Goal: Task Accomplishment & Management: Manage account settings

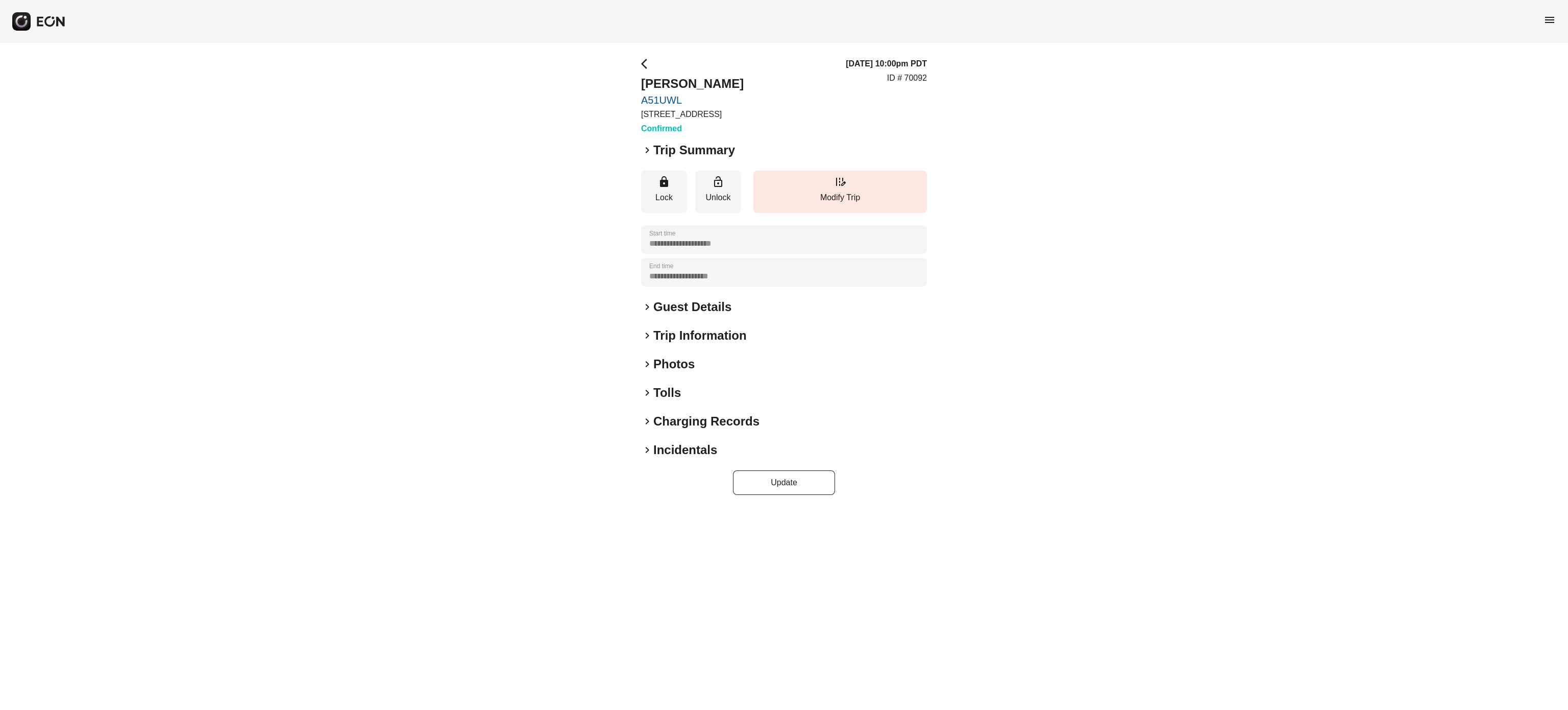
click at [919, 77] on p "ID # 70092" at bounding box center [907, 78] width 40 height 12
copy p "70092"
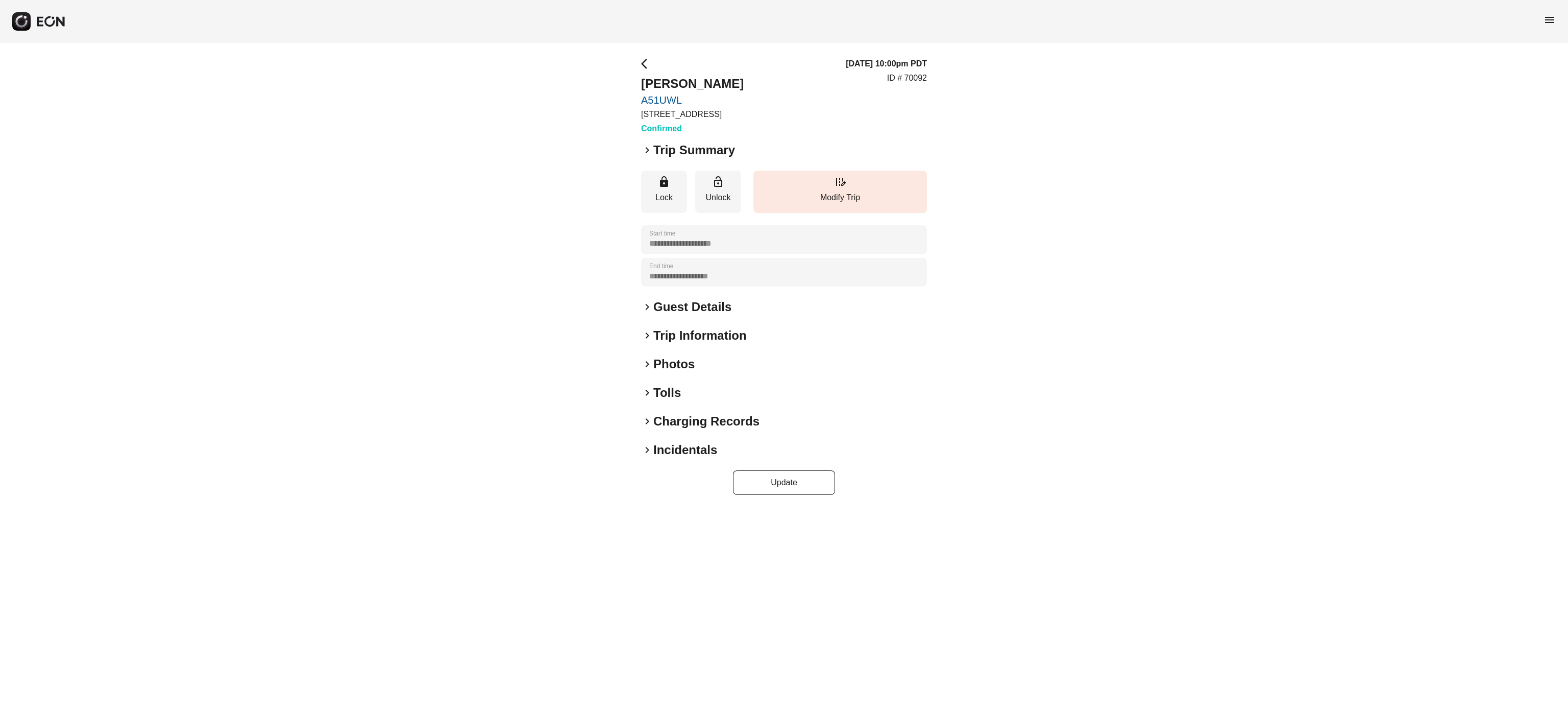
click at [686, 314] on h2 "Guest Details" at bounding box center [692, 306] width 78 height 16
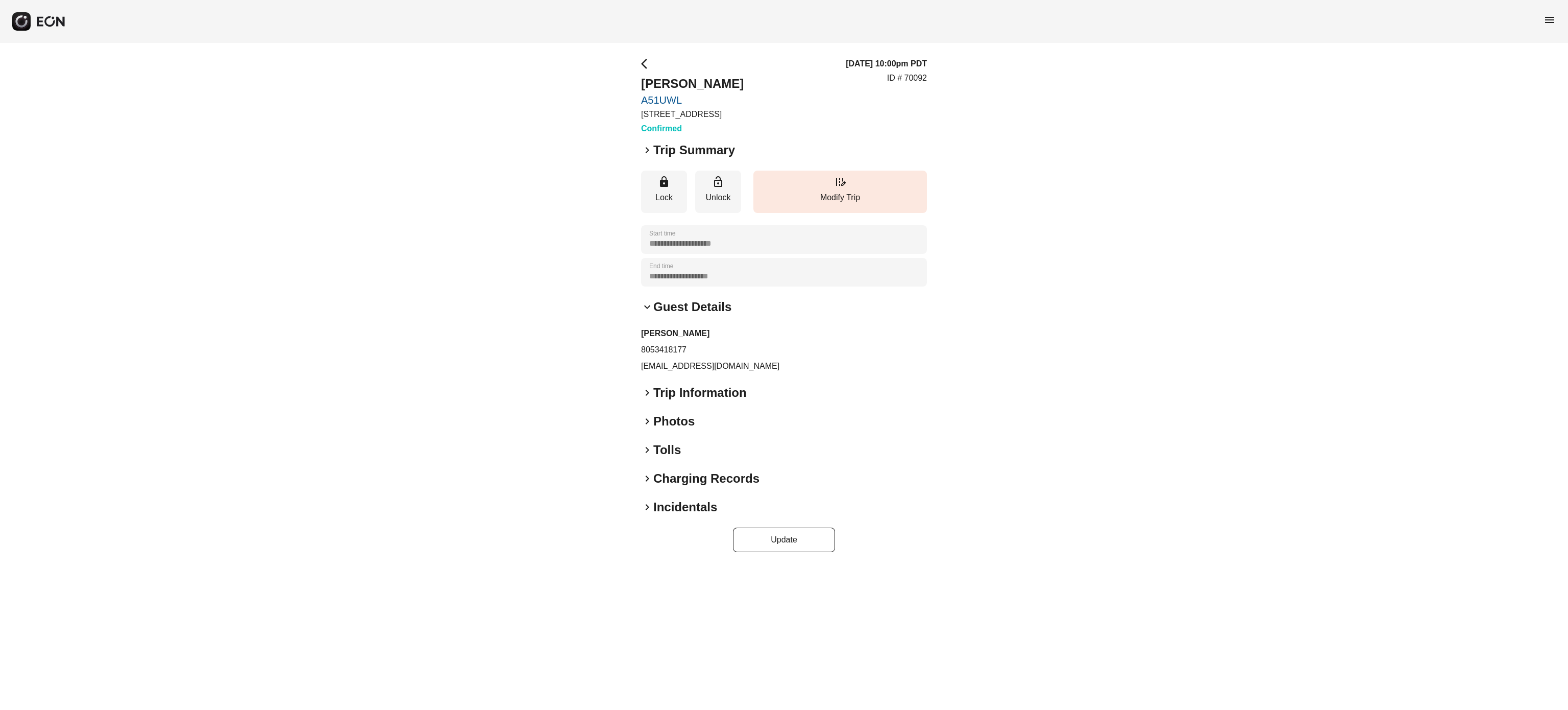
click at [686, 314] on h2 "Guest Details" at bounding box center [692, 306] width 78 height 16
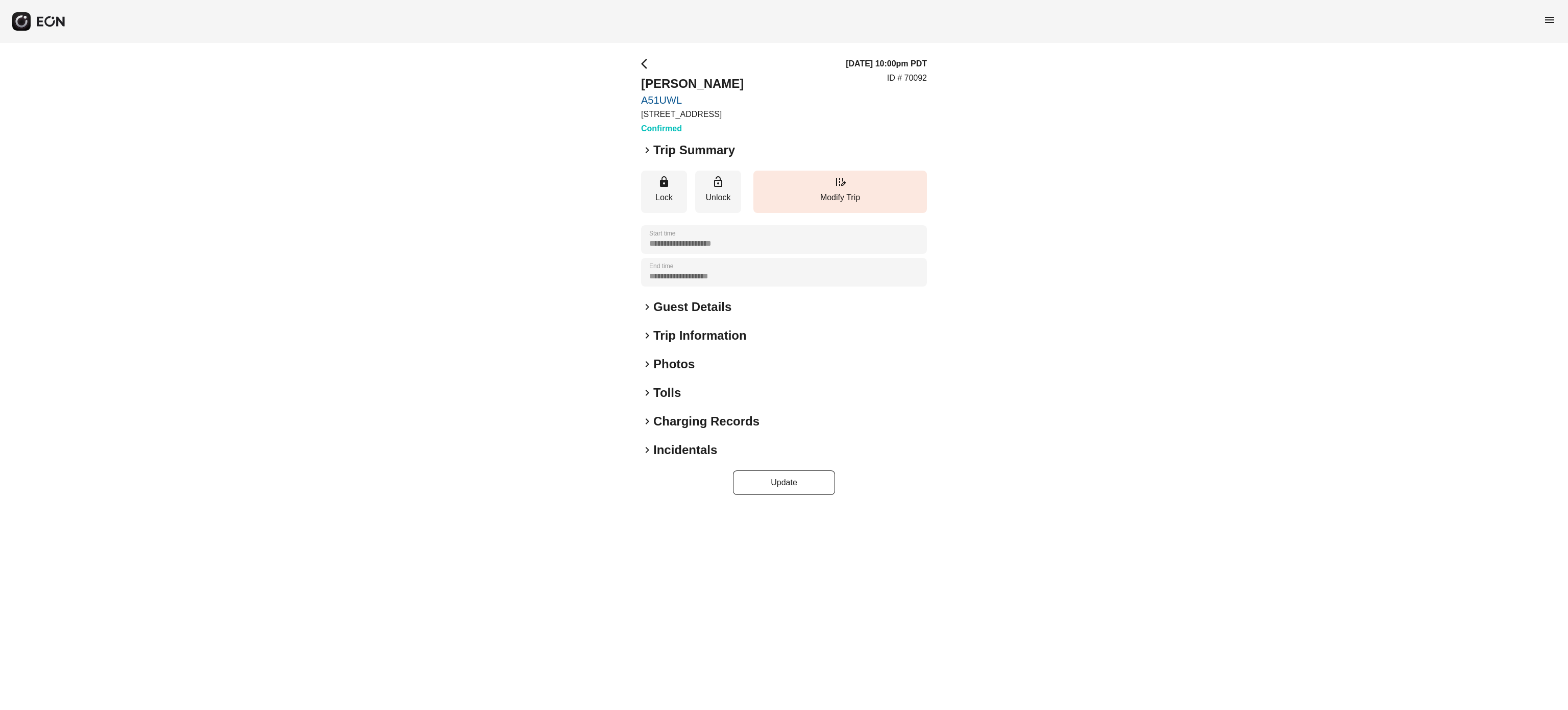
click at [683, 340] on h2 "Trip Information" at bounding box center [700, 335] width 93 height 16
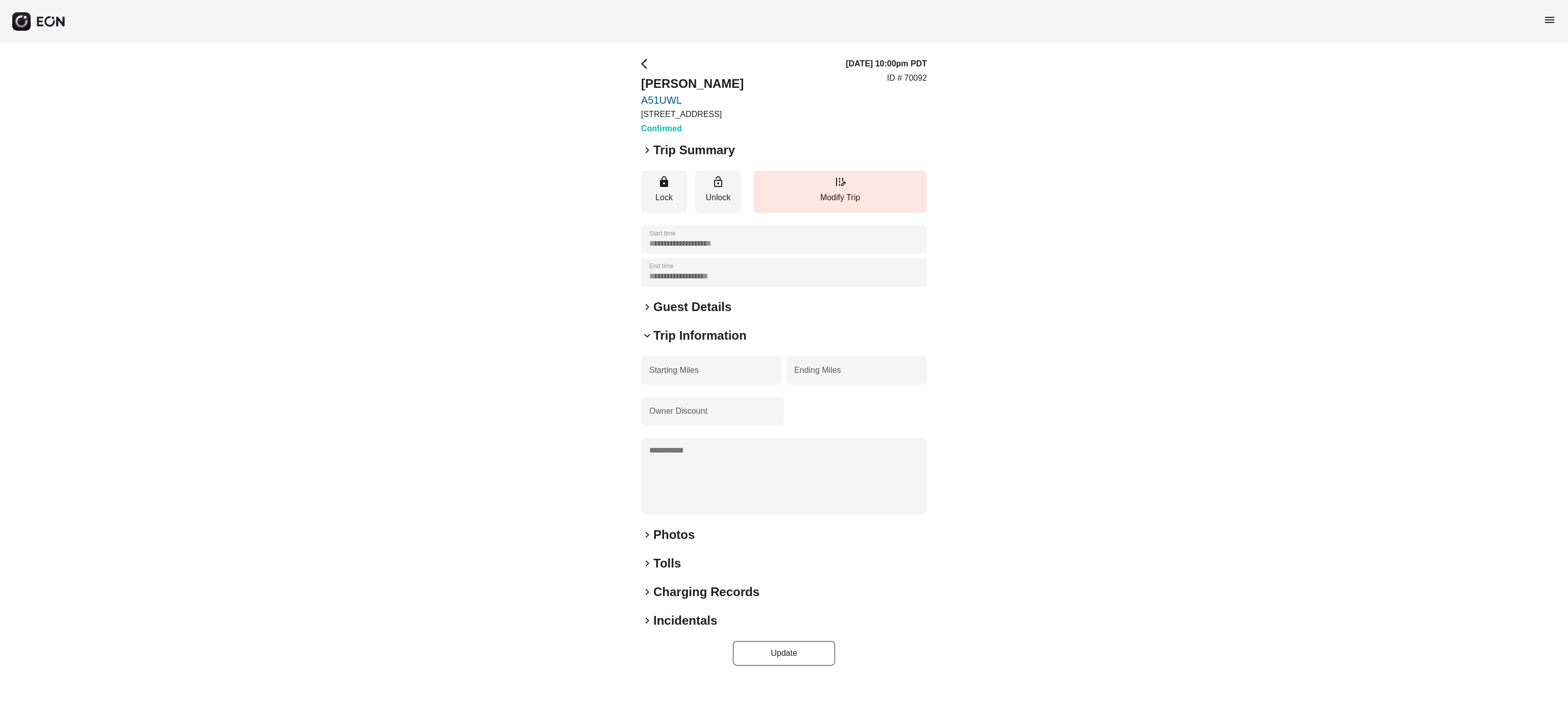
click at [683, 340] on h2 "Trip Information" at bounding box center [700, 335] width 93 height 16
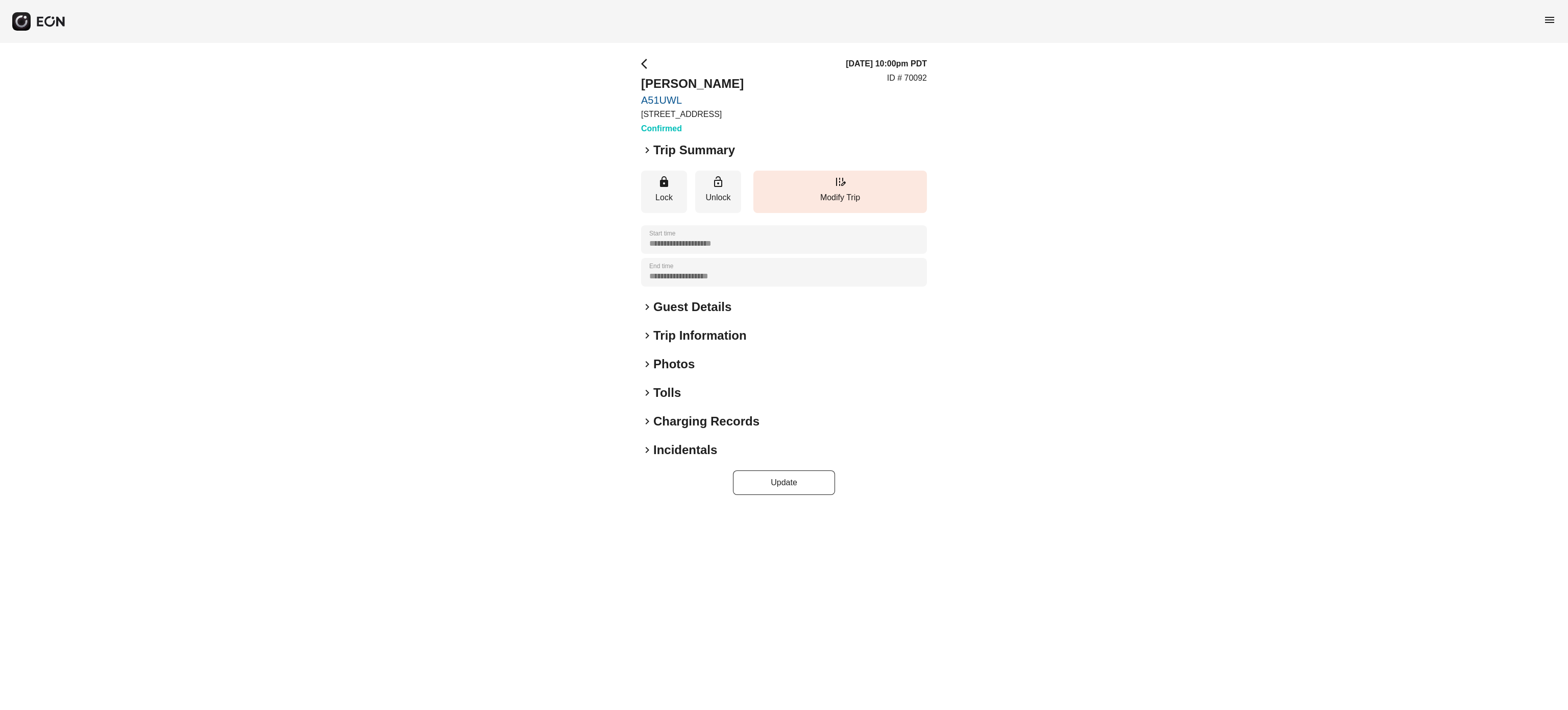
click at [661, 395] on h2 "Tolls" at bounding box center [667, 392] width 28 height 16
click at [646, 146] on span "keyboard_arrow_right" at bounding box center [647, 150] width 12 height 12
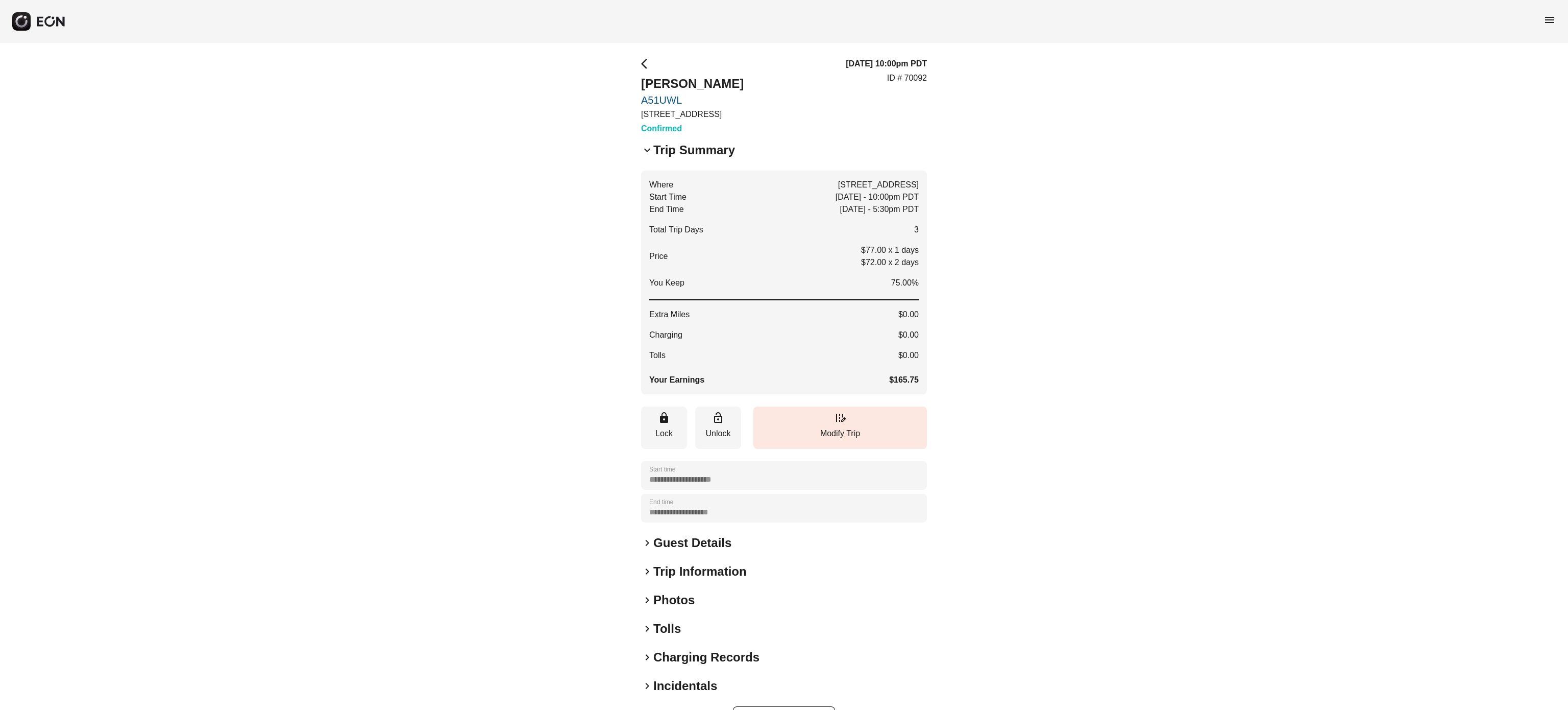
click at [646, 146] on span "keyboard_arrow_down" at bounding box center [647, 150] width 12 height 12
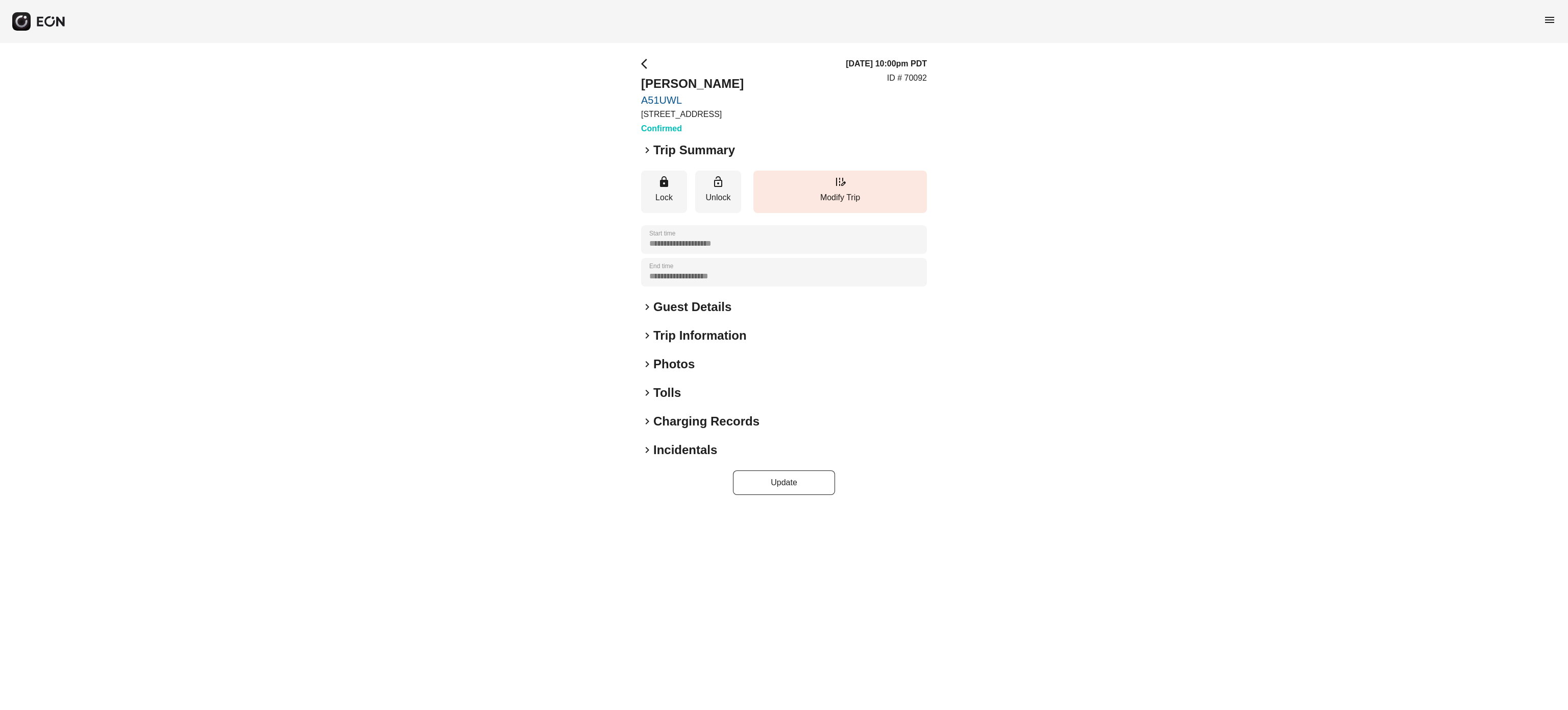
click at [1547, 24] on span "menu" at bounding box center [1550, 20] width 12 height 12
click at [1529, 90] on link "Calendar" at bounding box center [1529, 89] width 53 height 12
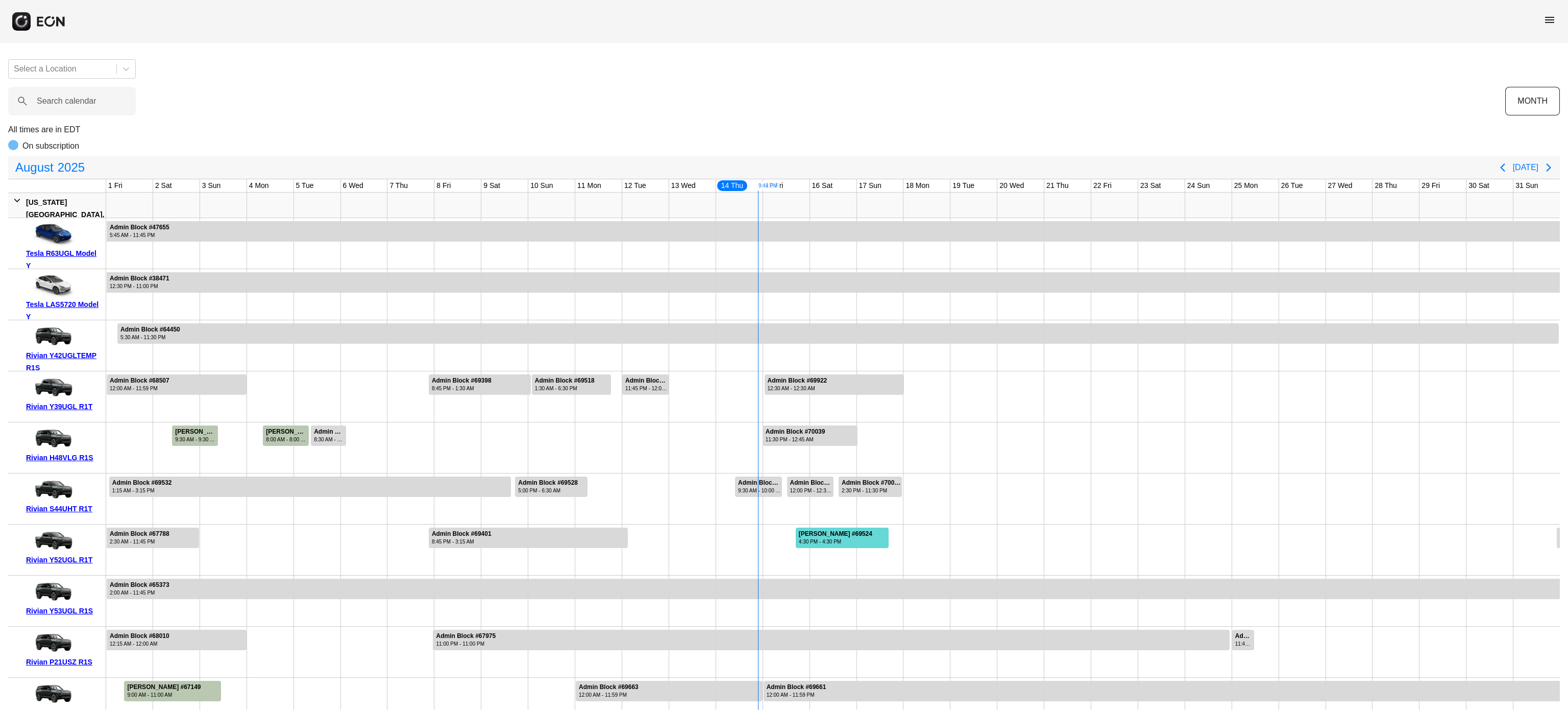
click at [867, 539] on div "4:30 PM - 4:30 PM" at bounding box center [835, 541] width 73 height 7
click at [108, 95] on calendar "Search calendar" at bounding box center [72, 101] width 128 height 29
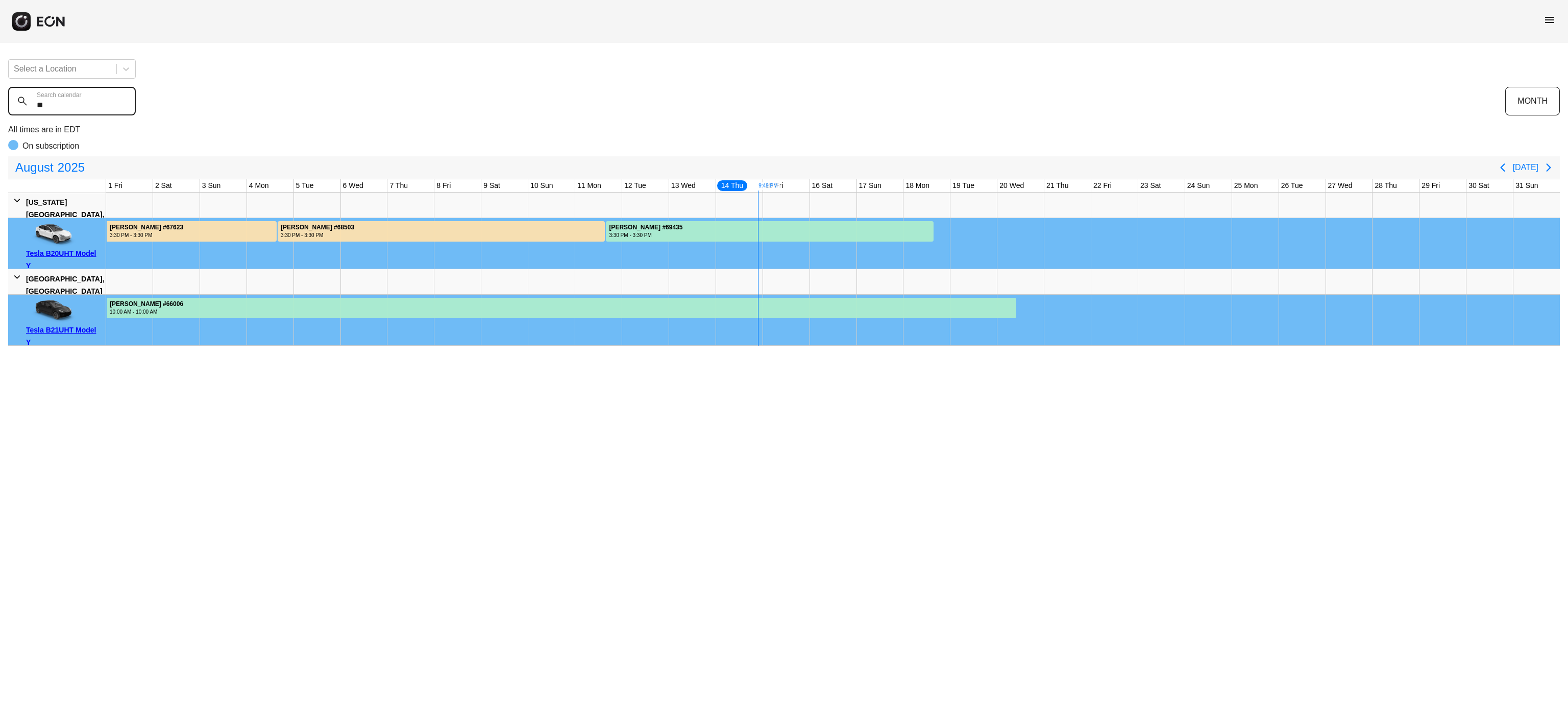
type calendar "*"
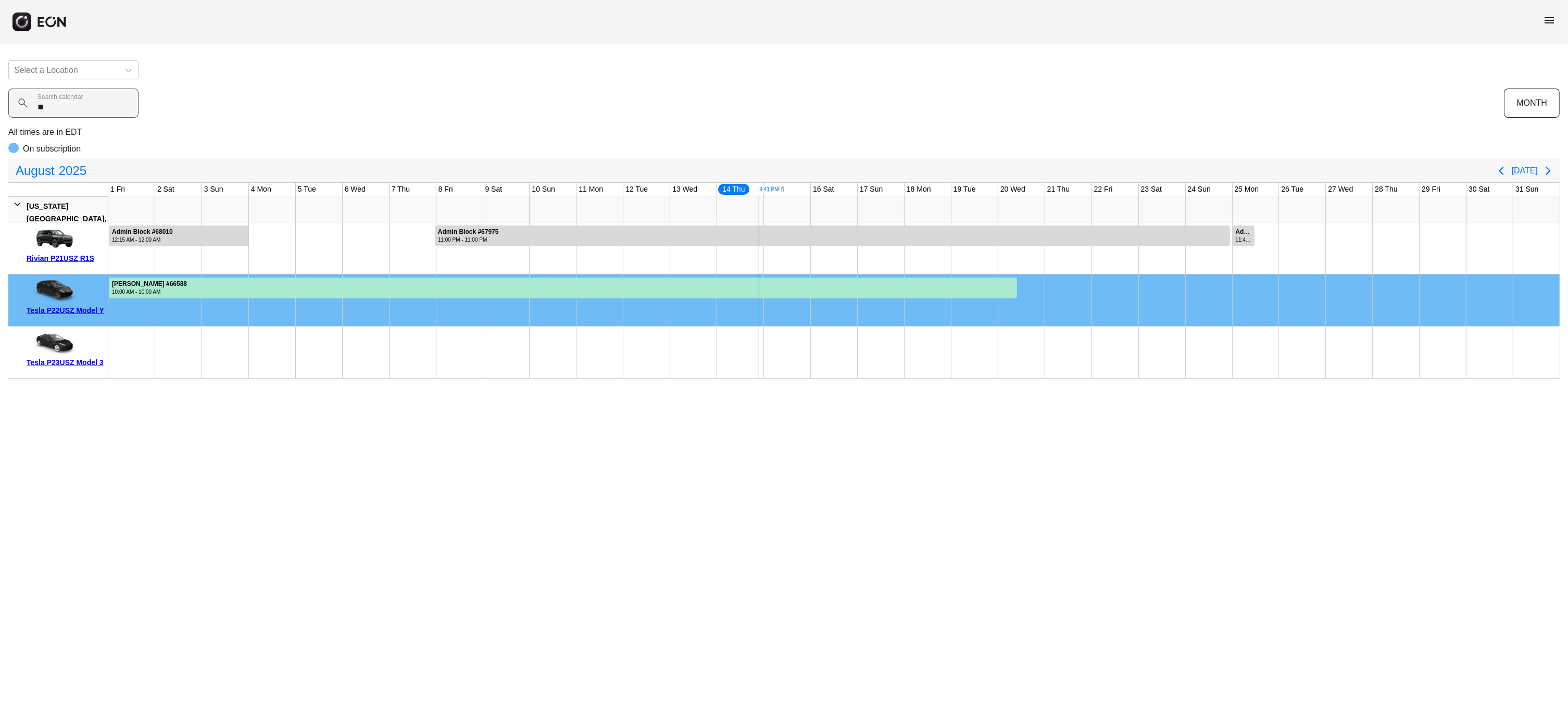
type calendar "*"
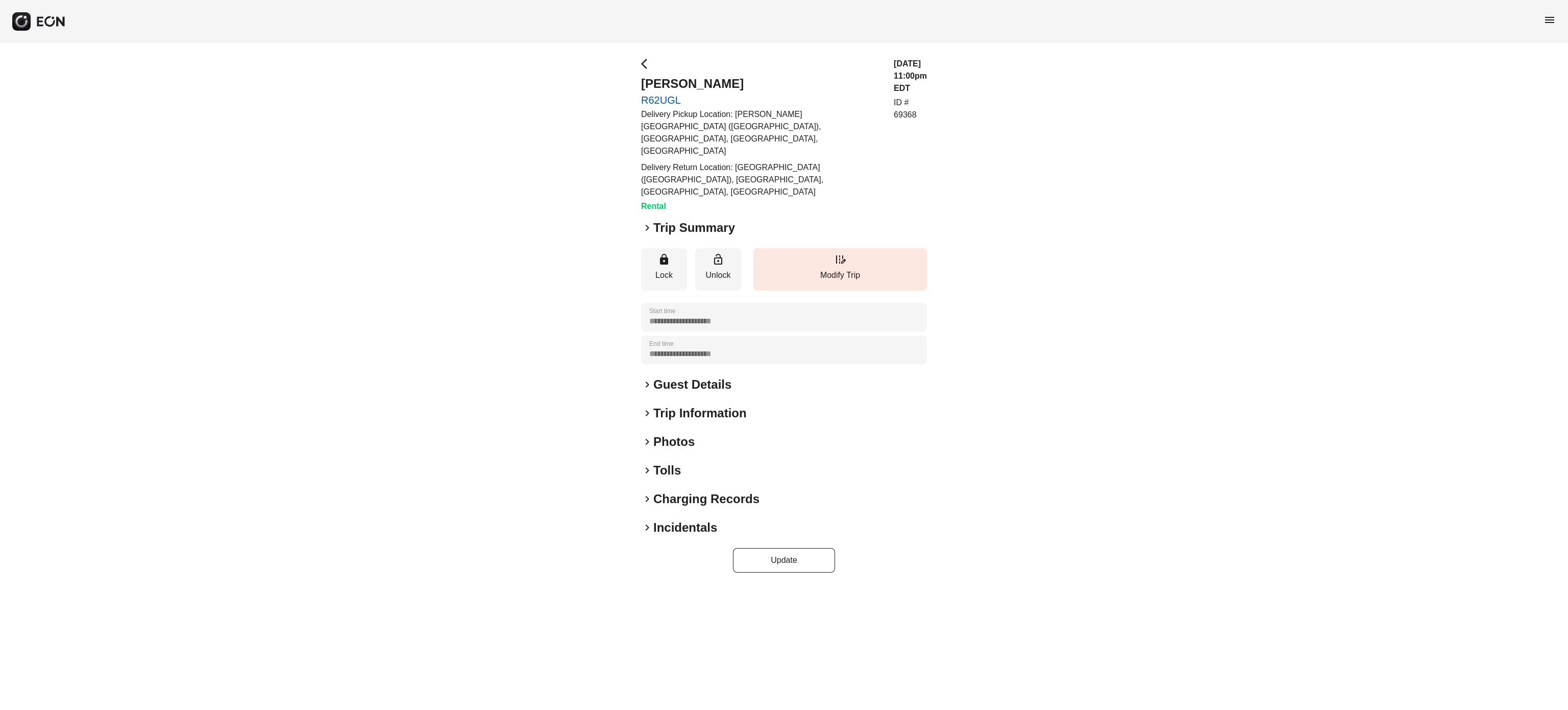
click at [680, 220] on h2 "Trip Summary" at bounding box center [694, 228] width 82 height 16
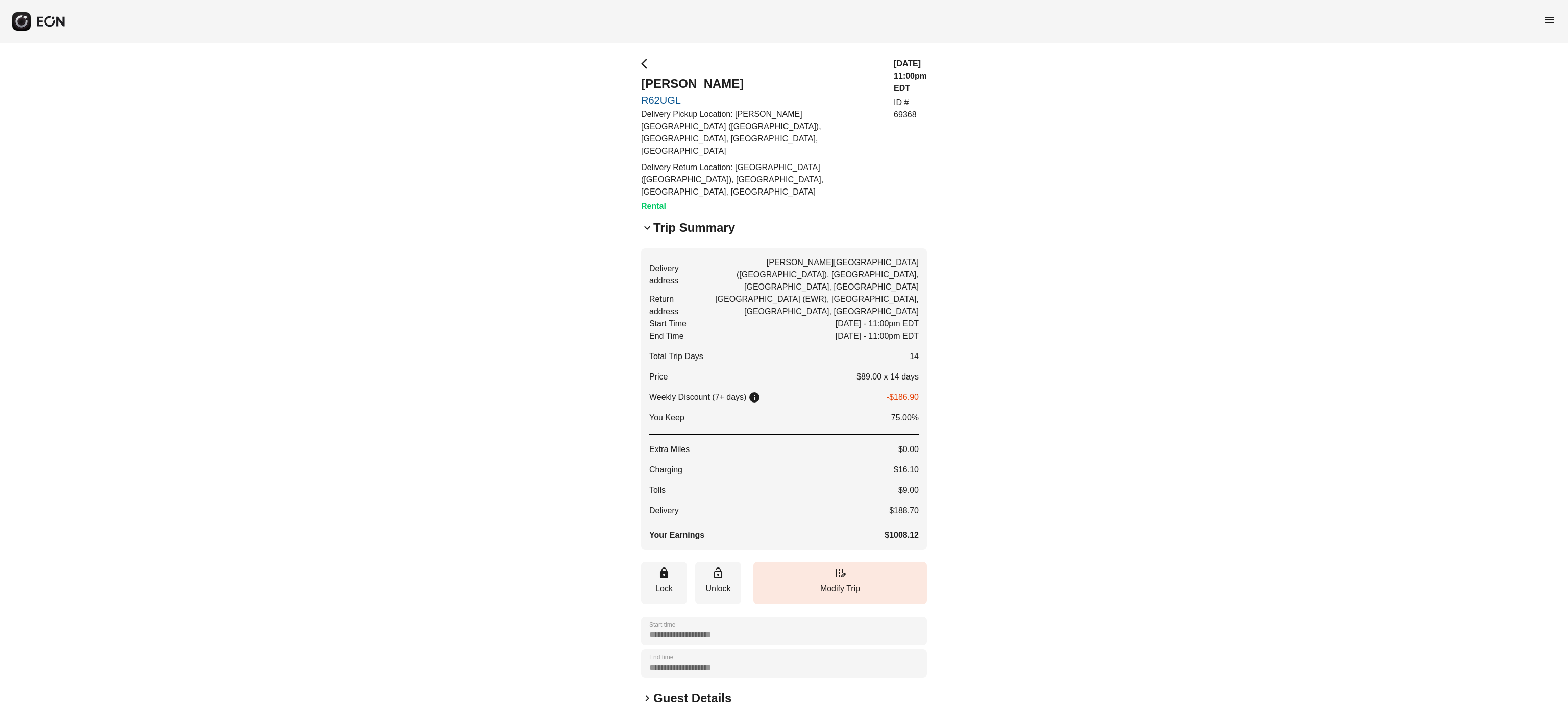
click at [680, 220] on h2 "Trip Summary" at bounding box center [694, 228] width 82 height 16
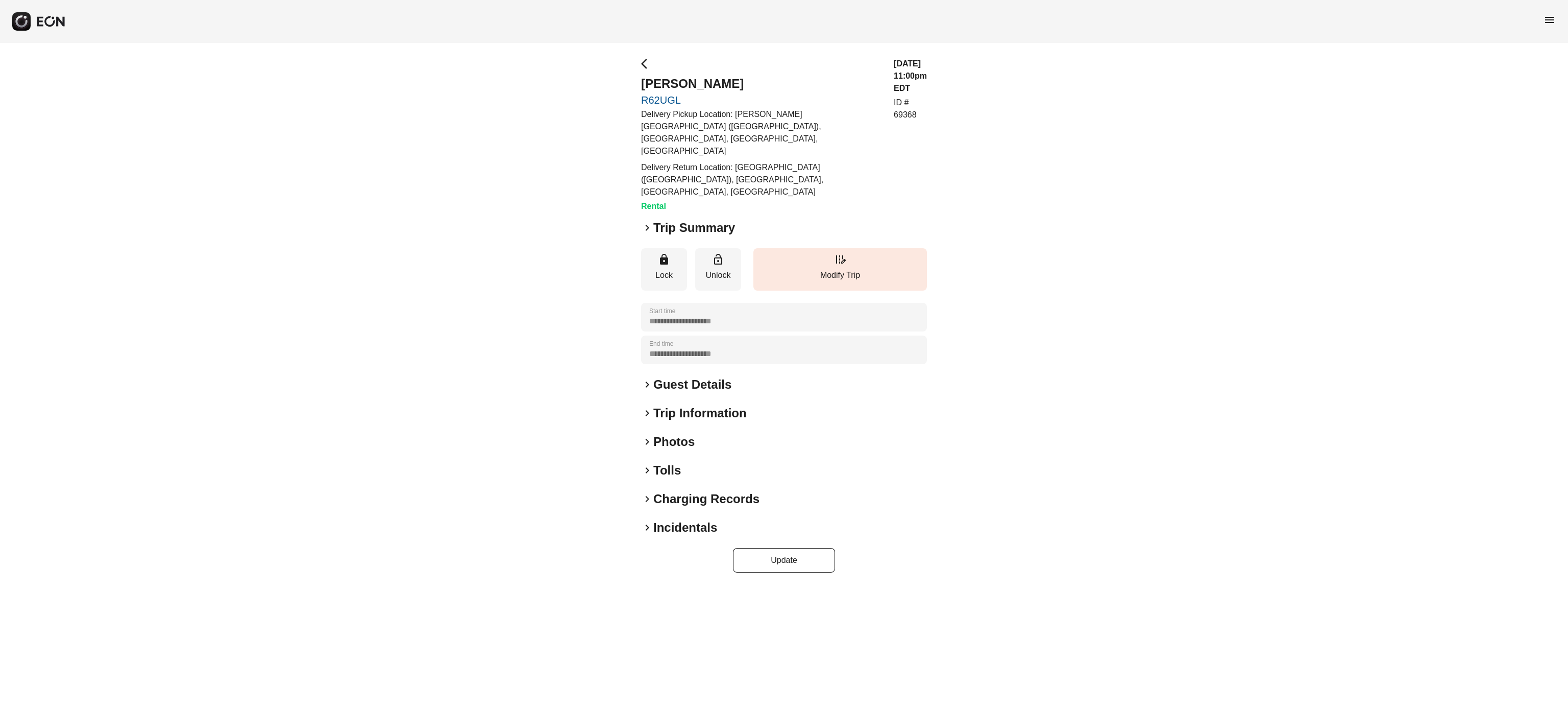
click at [1564, 21] on div "menu" at bounding box center [784, 21] width 1568 height 43
click at [652, 101] on link "R62UGL" at bounding box center [760, 100] width 240 height 12
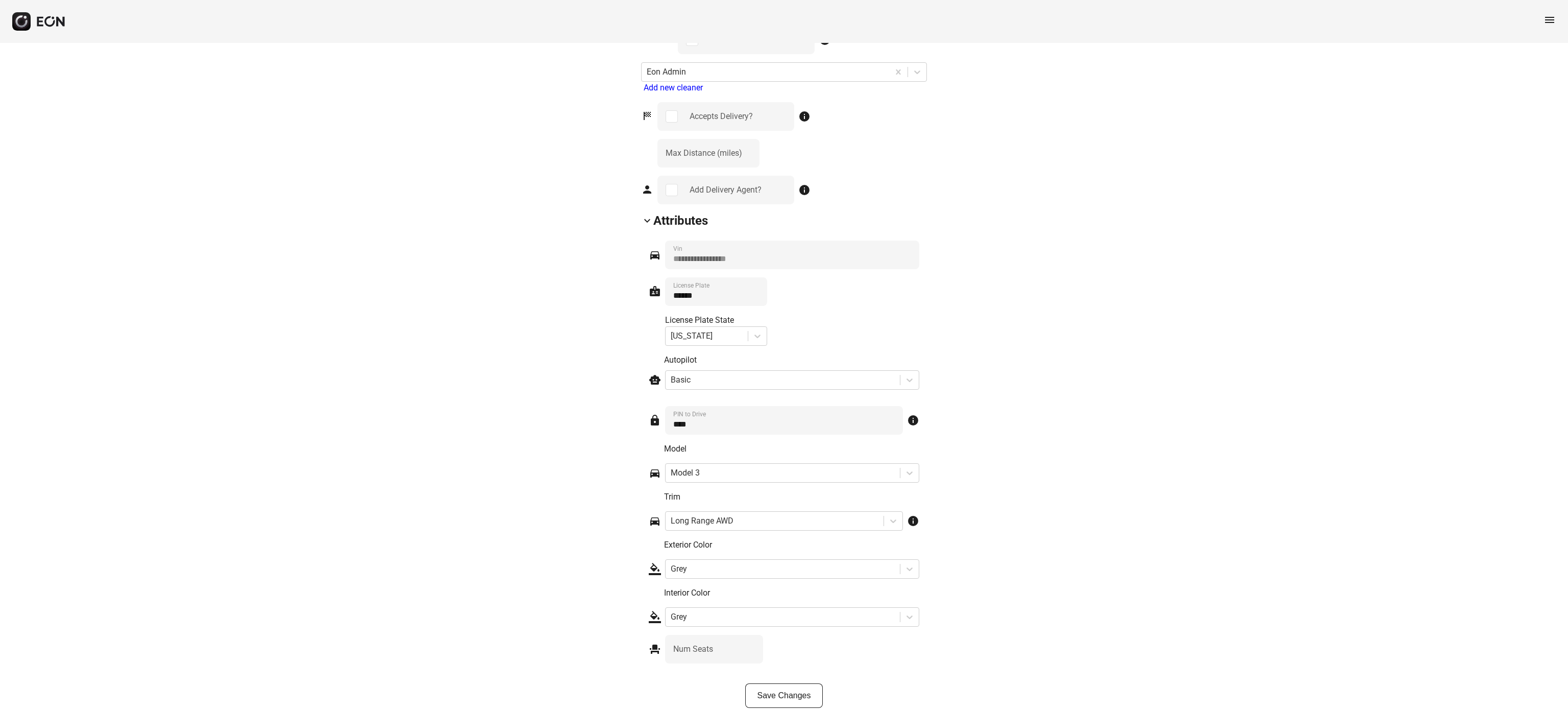
scroll to position [1322, 0]
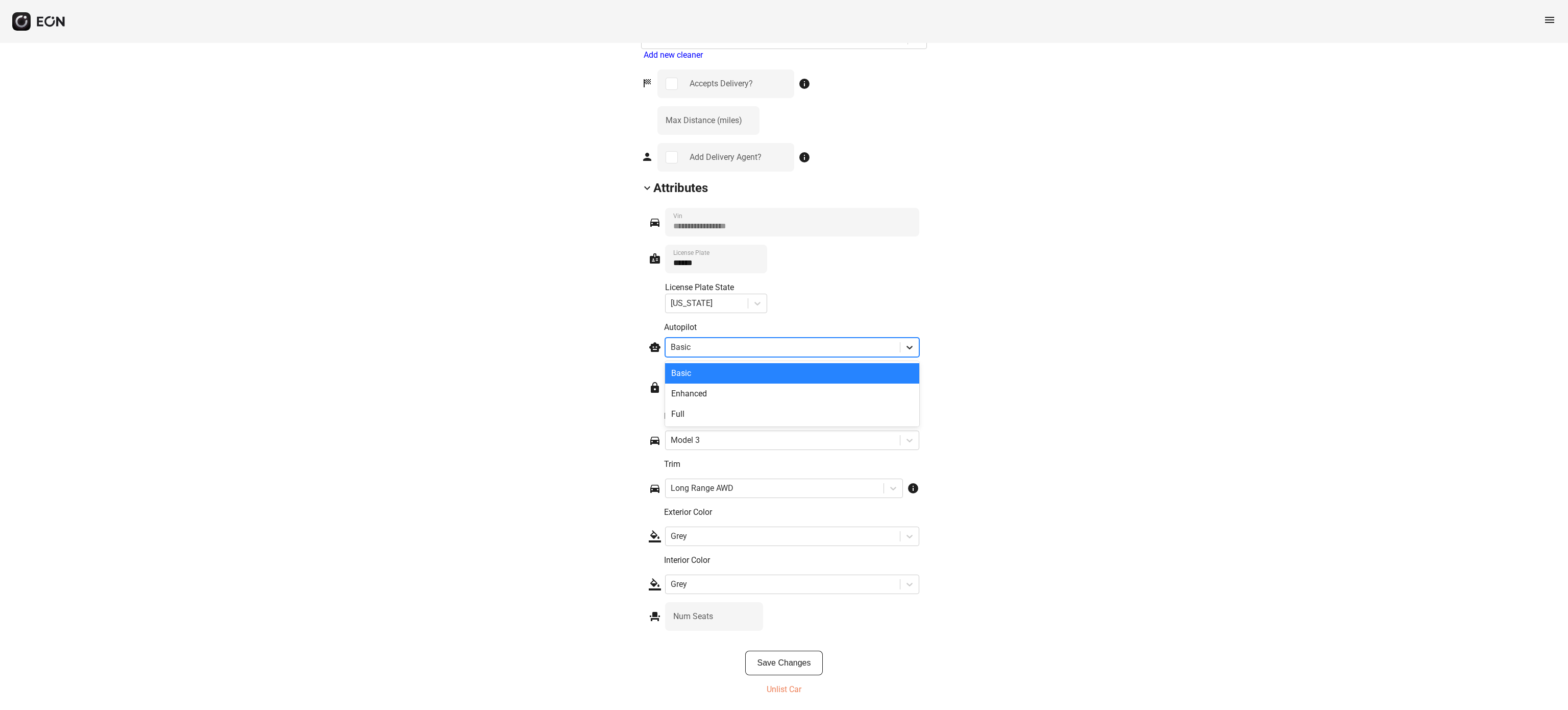
click at [908, 349] on icon at bounding box center [910, 347] width 10 height 10
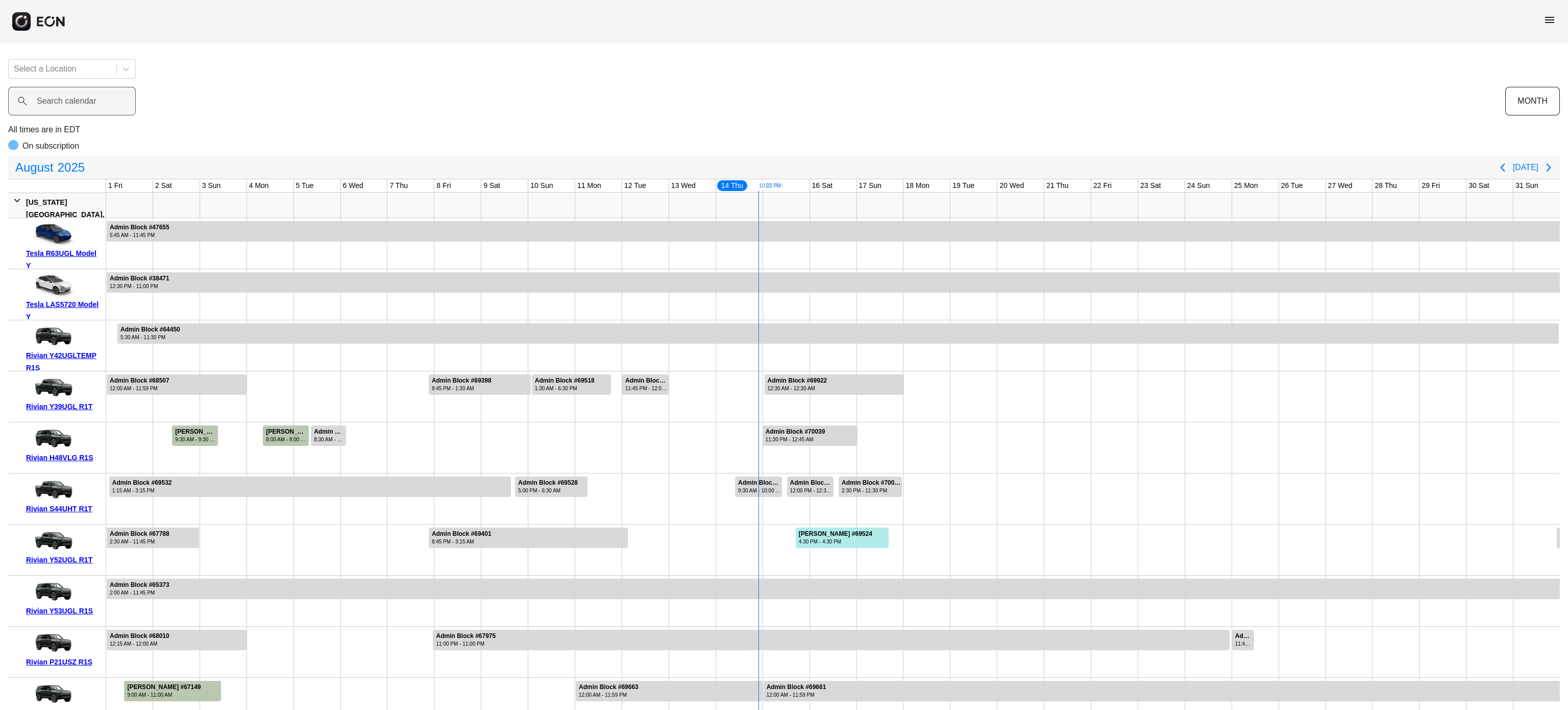
click at [59, 101] on label "Search calendar" at bounding box center [66, 101] width 60 height 12
click at [59, 101] on calendar "Search calendar" at bounding box center [72, 101] width 128 height 29
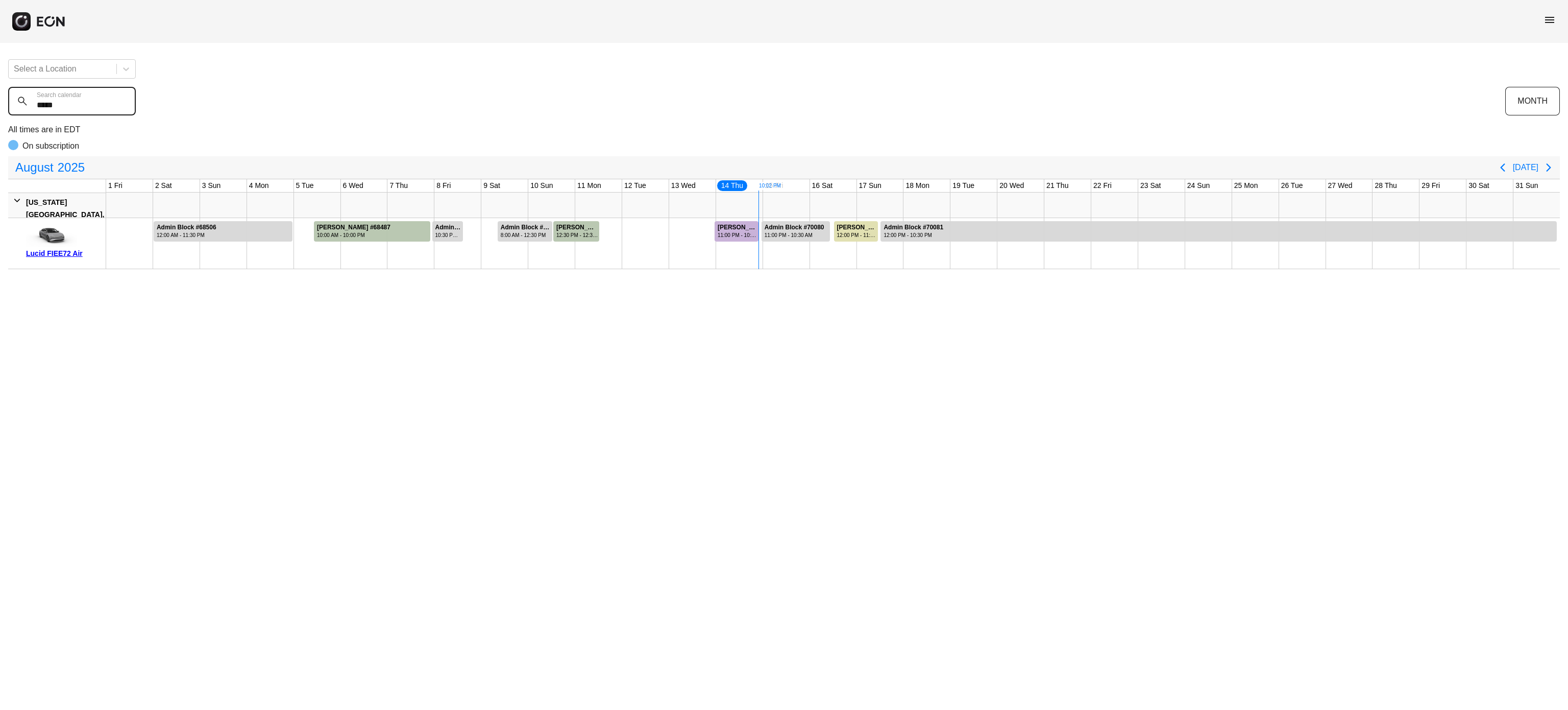
type calendar "*****"
drag, startPoint x: 76, startPoint y: 107, endPoint x: 31, endPoint y: 107, distance: 45.0
click at [31, 107] on calendar "*****" at bounding box center [72, 101] width 128 height 29
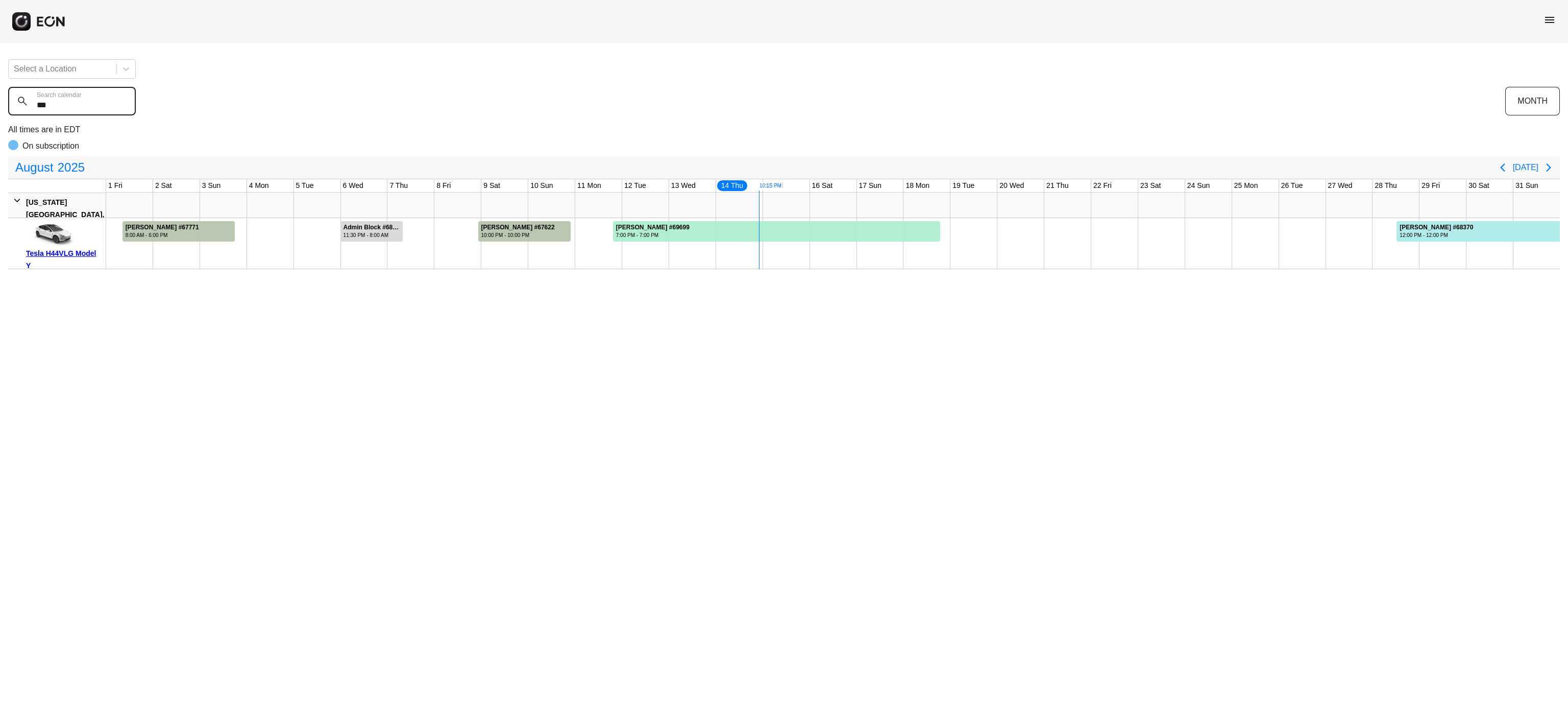
type calendar "***"
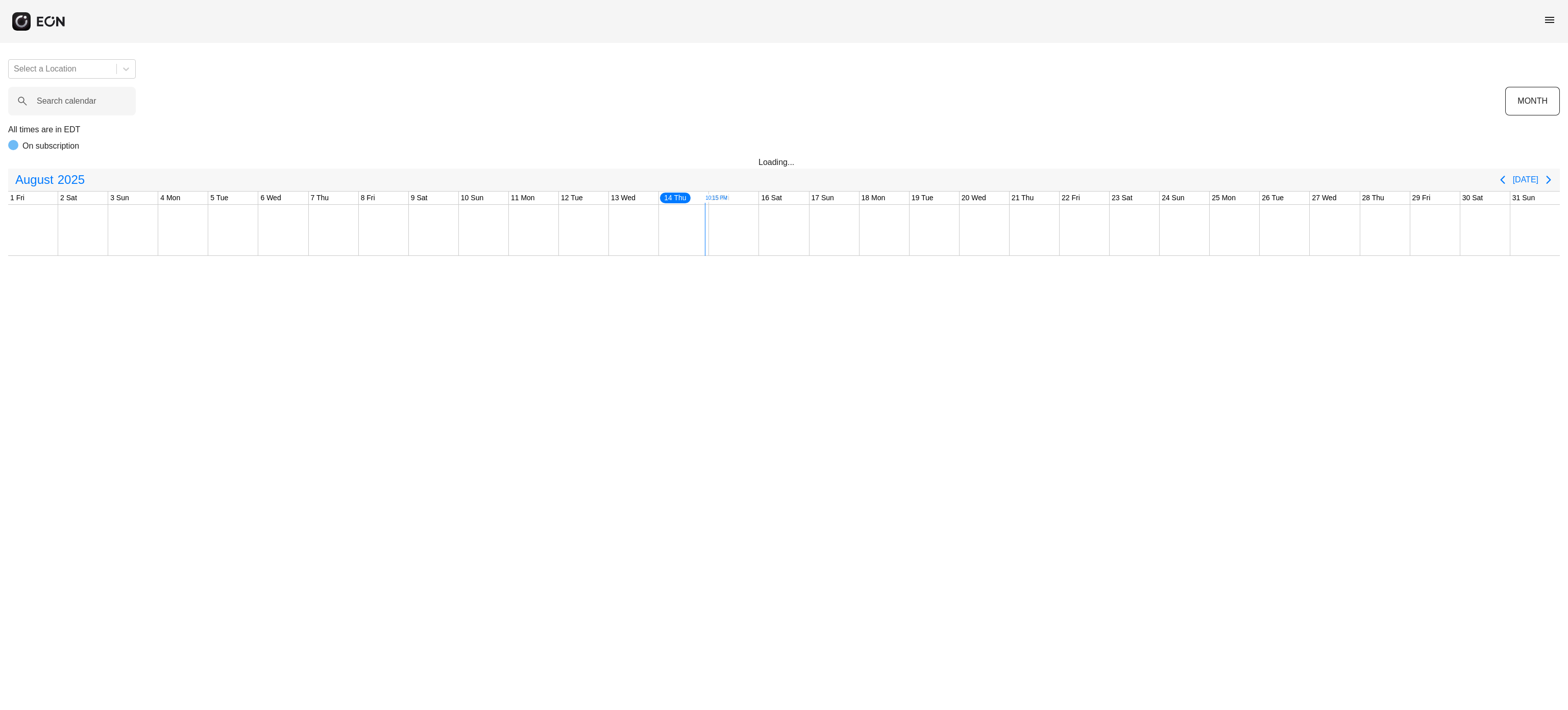
click at [76, 118] on div "Select a Location Search calendar MONTH All times are in EDT On subscription Lo…" at bounding box center [784, 153] width 1568 height 205
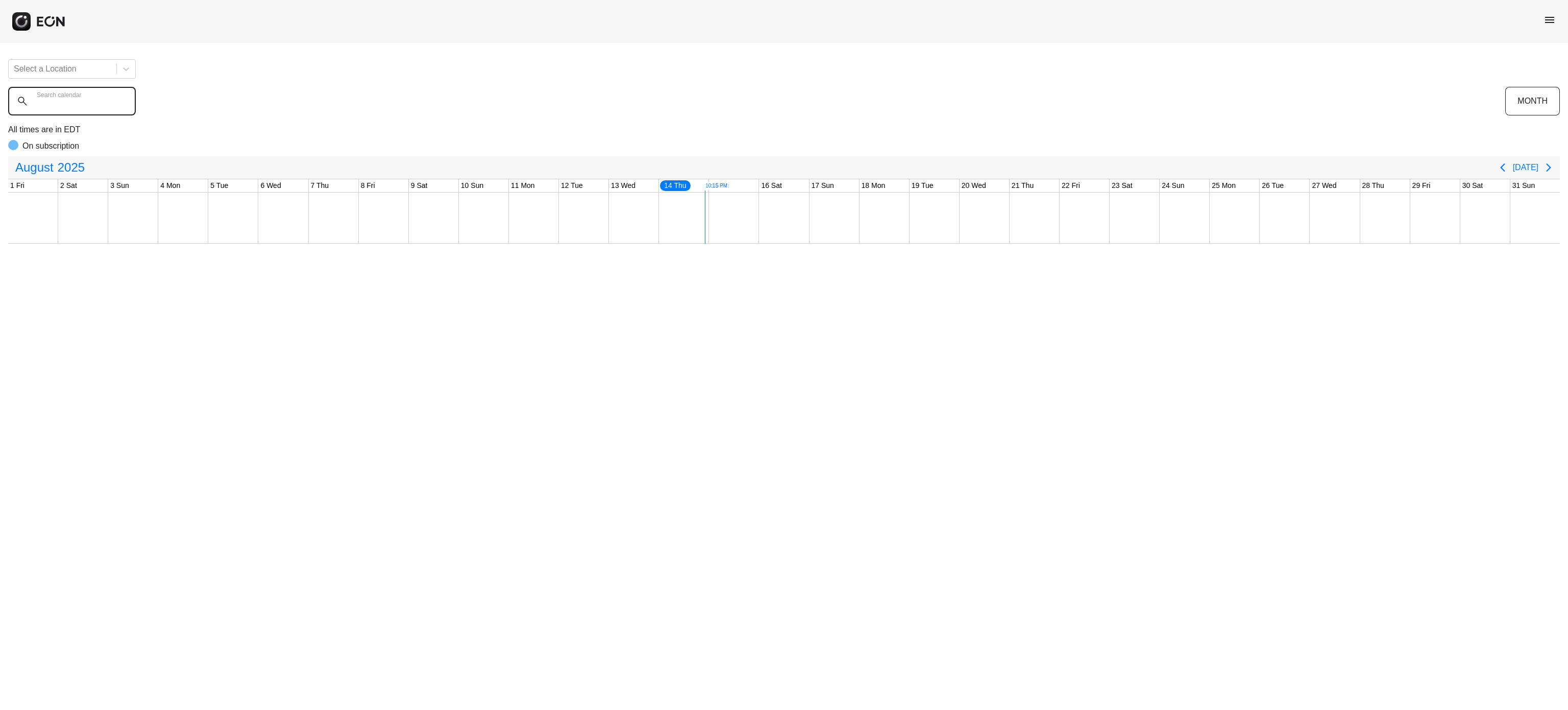
click at [74, 111] on calendar "Search calendar" at bounding box center [72, 101] width 128 height 29
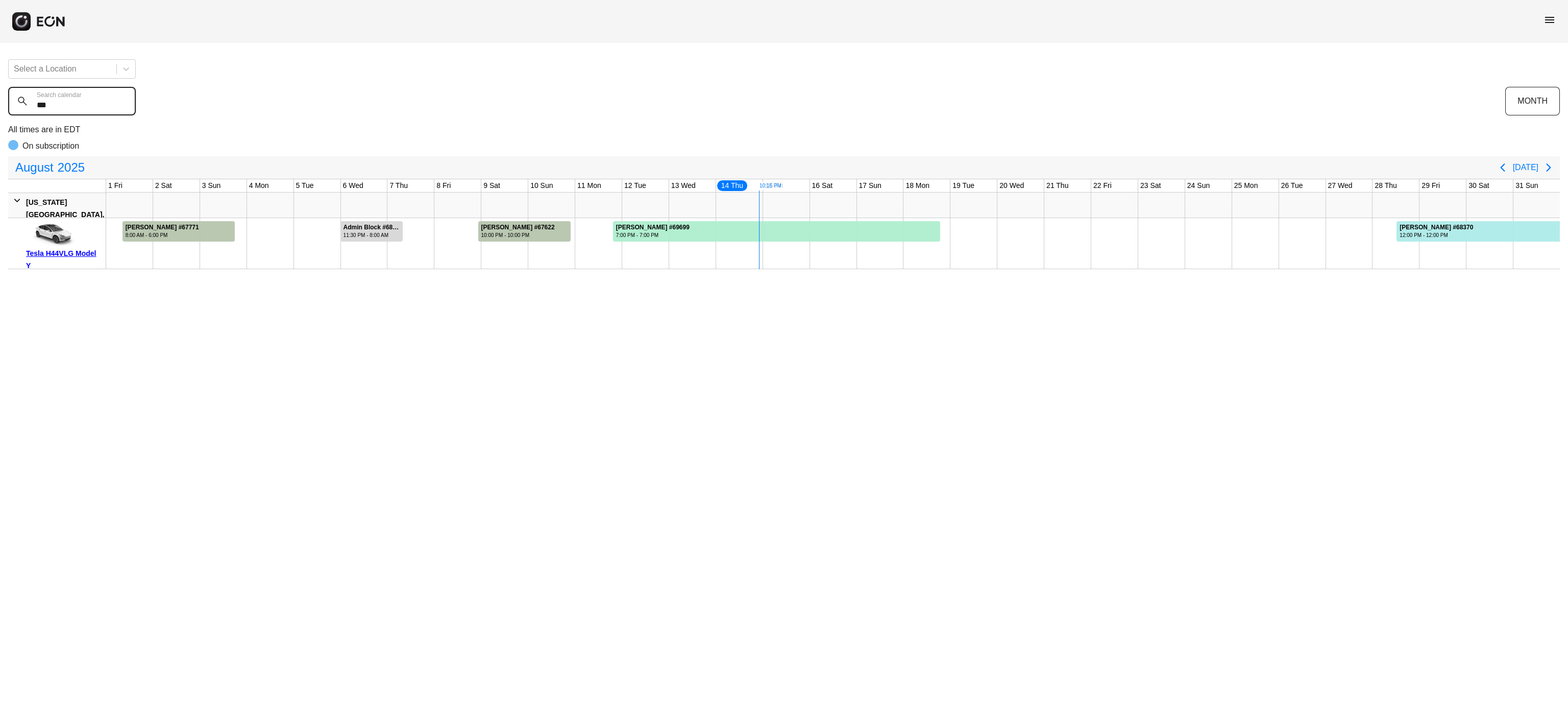
type calendar "***"
drag, startPoint x: 82, startPoint y: 103, endPoint x: 0, endPoint y: 105, distance: 82.0
click at [0, 105] on div "Select a Location *** Search calendar MONTH All times are in EDT On subscriptio…" at bounding box center [784, 159] width 1568 height 218
